Goal: Information Seeking & Learning: Learn about a topic

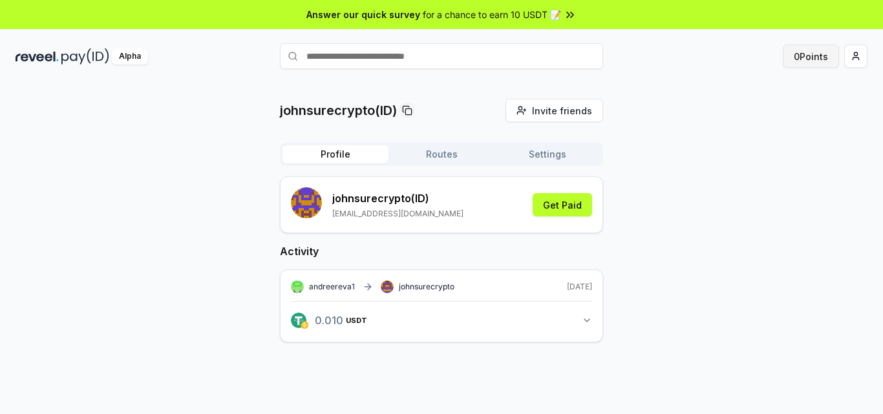
click at [800, 54] on button "0 Points" at bounding box center [811, 56] width 56 height 23
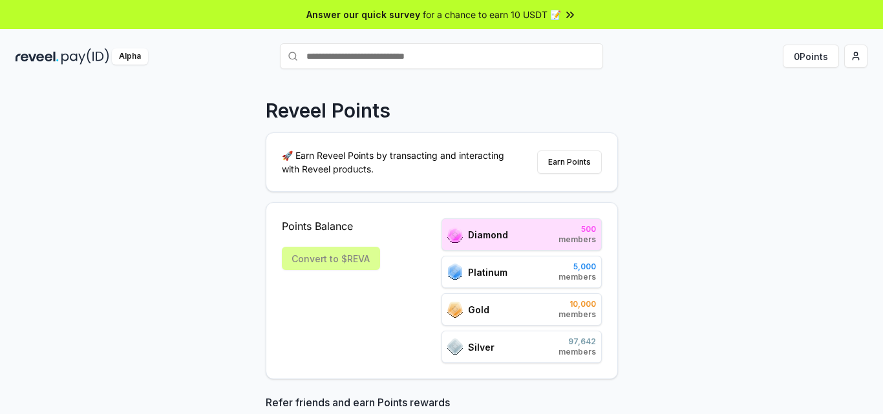
click at [674, 219] on div "Reveel Points 🚀 Earn Reveel Points by transacting and interacting with Reveel p…" at bounding box center [441, 262] width 883 height 378
click at [592, 101] on div "Reveel Points" at bounding box center [442, 110] width 352 height 23
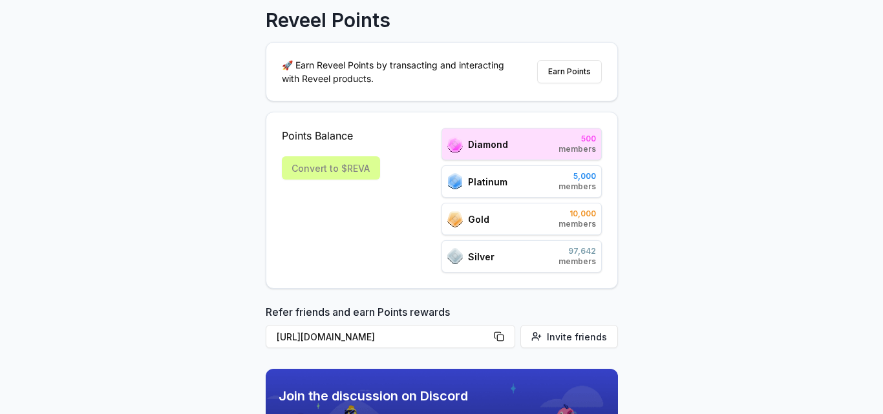
scroll to position [56, 0]
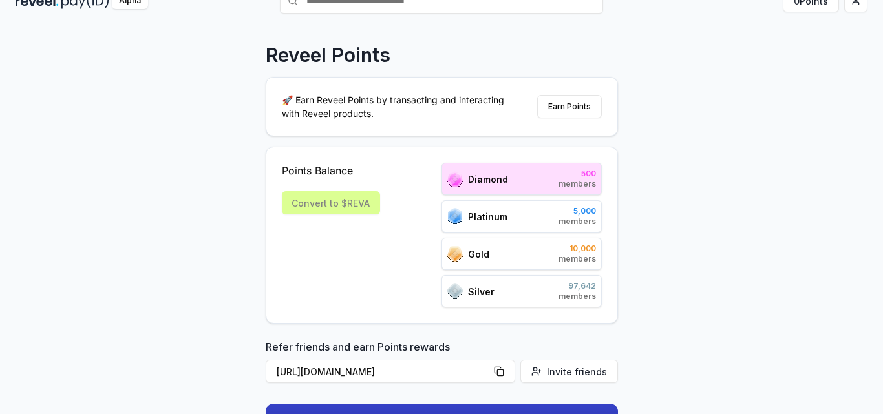
click at [801, 174] on div "Reveel Points 🚀 Earn Reveel Points by transacting and interacting with Reveel p…" at bounding box center [441, 206] width 883 height 378
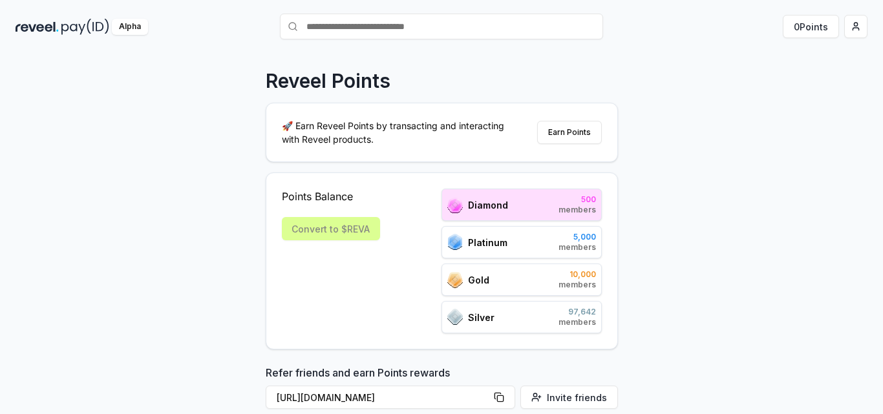
scroll to position [0, 0]
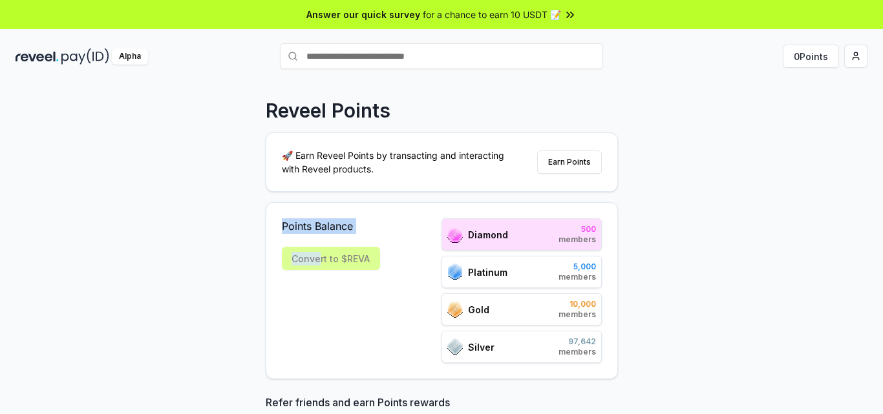
drag, startPoint x: 317, startPoint y: 259, endPoint x: 206, endPoint y: 136, distance: 166.1
click at [206, 136] on div "Reveel Points 🚀 Earn Reveel Points by transacting and interacting with Reveel p…" at bounding box center [441, 262] width 883 height 378
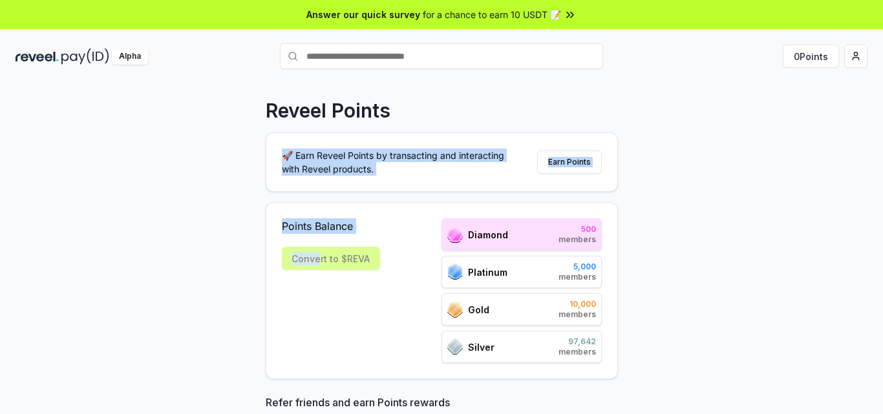
click at [169, 162] on div "Reveel Points 🚀 Earn Reveel Points by transacting and interacting with Reveel p…" at bounding box center [441, 262] width 883 height 378
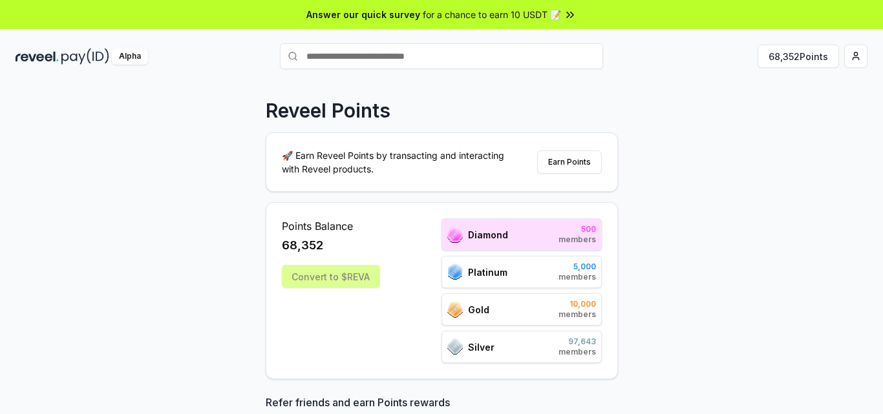
click at [685, 228] on div "Reveel Points 🚀 Earn Reveel Points by transacting and interacting with Reveel p…" at bounding box center [441, 262] width 883 height 378
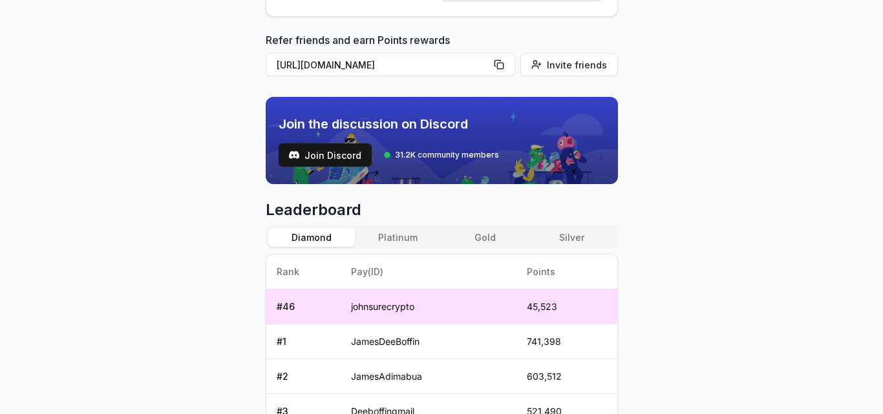
scroll to position [702, 0]
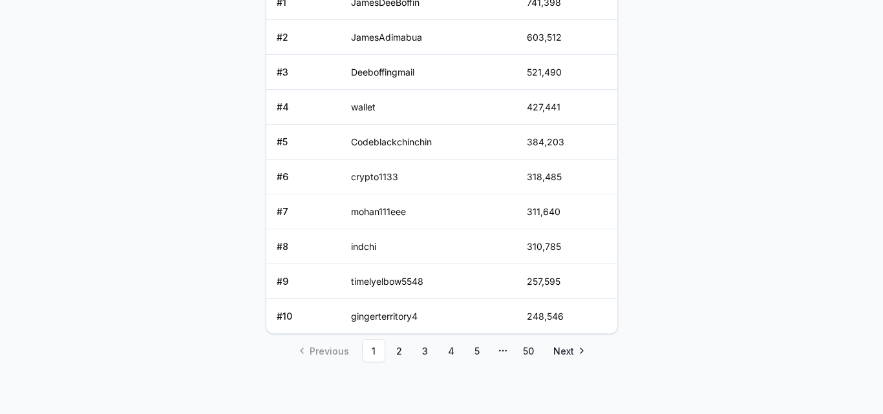
click at [735, 123] on body "Answer our quick survey for a chance to earn 10 USDT 📝 Alpha 68,352 Points Reve…" at bounding box center [441, 207] width 883 height 414
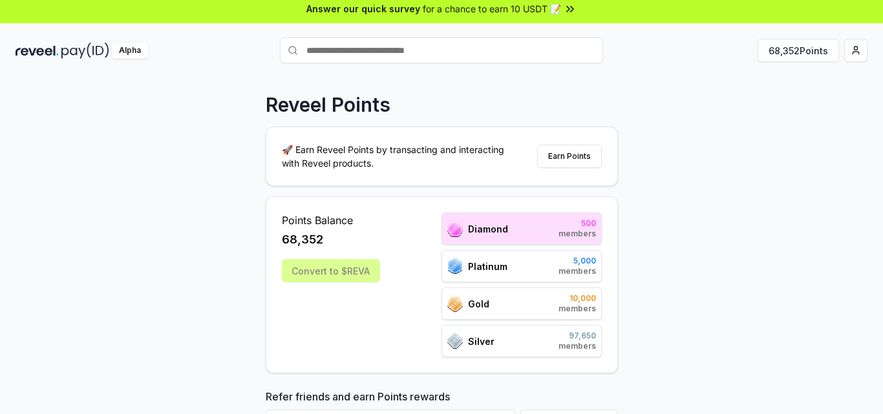
scroll to position [0, 0]
